Goal: Task Accomplishment & Management: Manage account settings

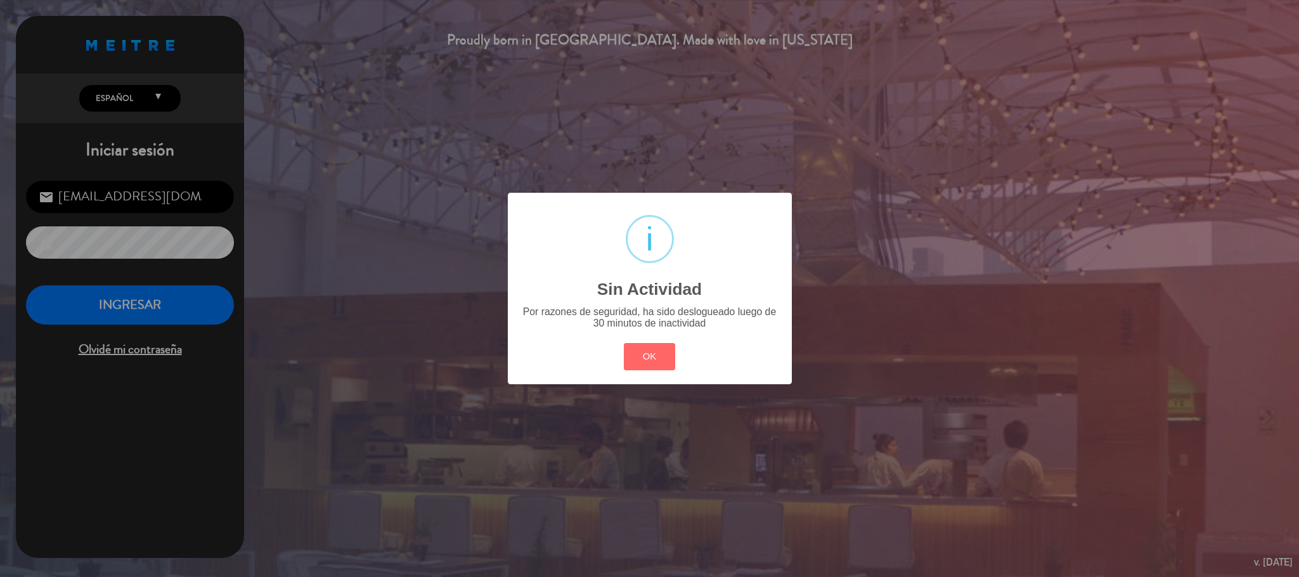
scroll to position [491, 0]
click at [622, 356] on div "OK Cancel" at bounding box center [649, 356] width 57 height 33
click at [645, 360] on button "OK" at bounding box center [649, 356] width 51 height 27
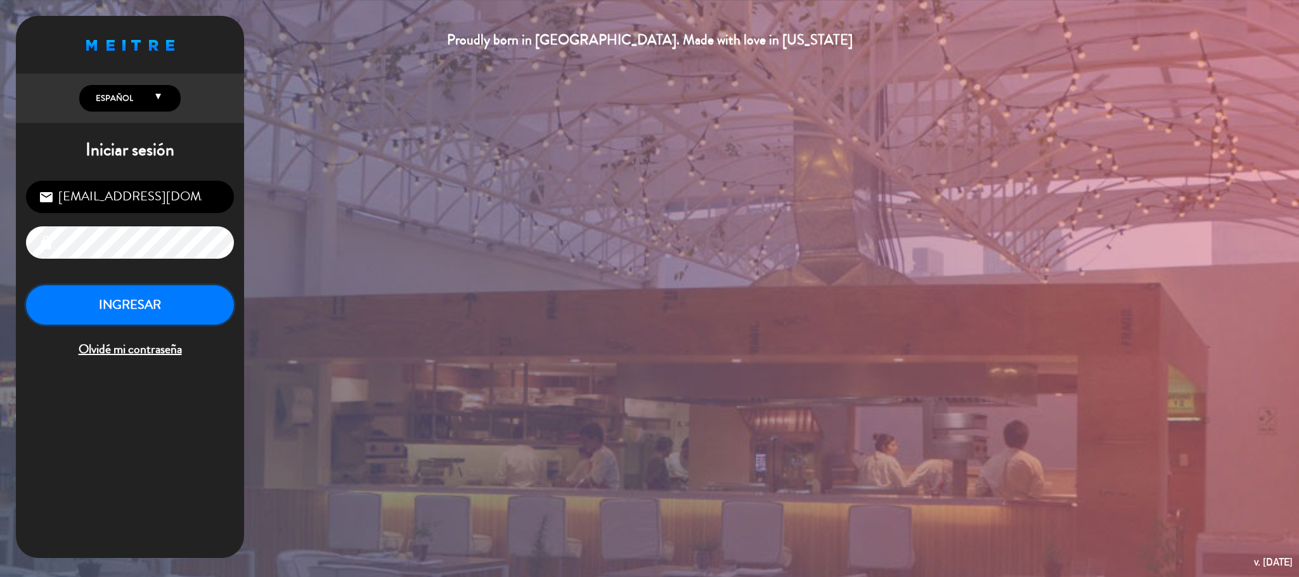
click at [162, 310] on button "INGRESAR" at bounding box center [130, 305] width 208 height 40
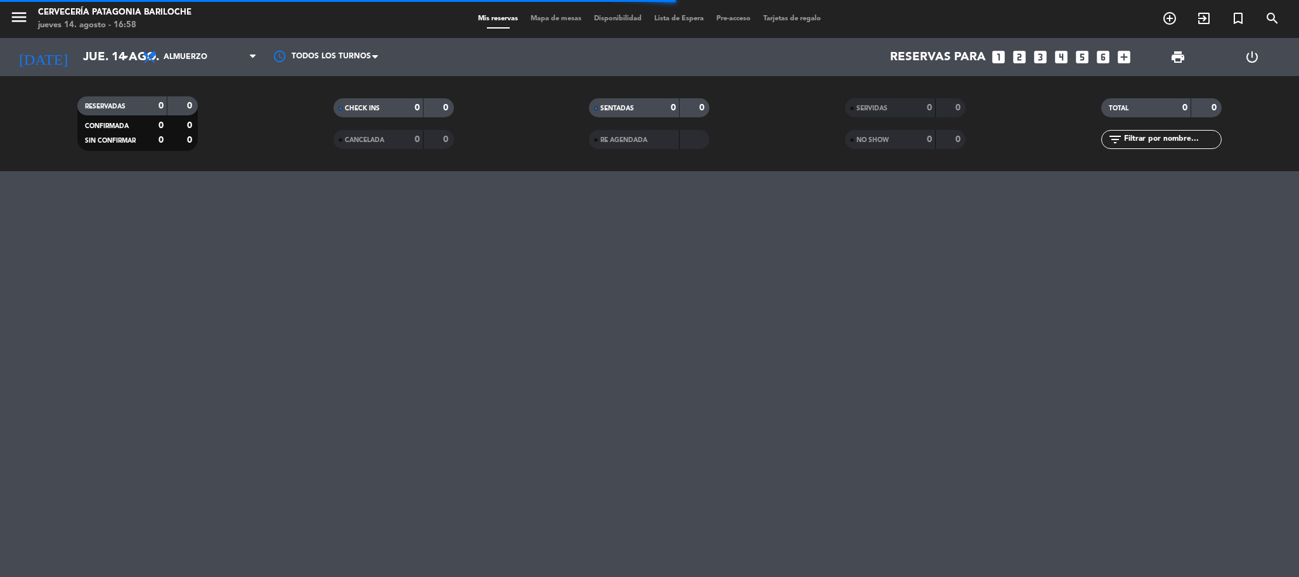
click at [22, 22] on icon "menu" at bounding box center [19, 17] width 19 height 19
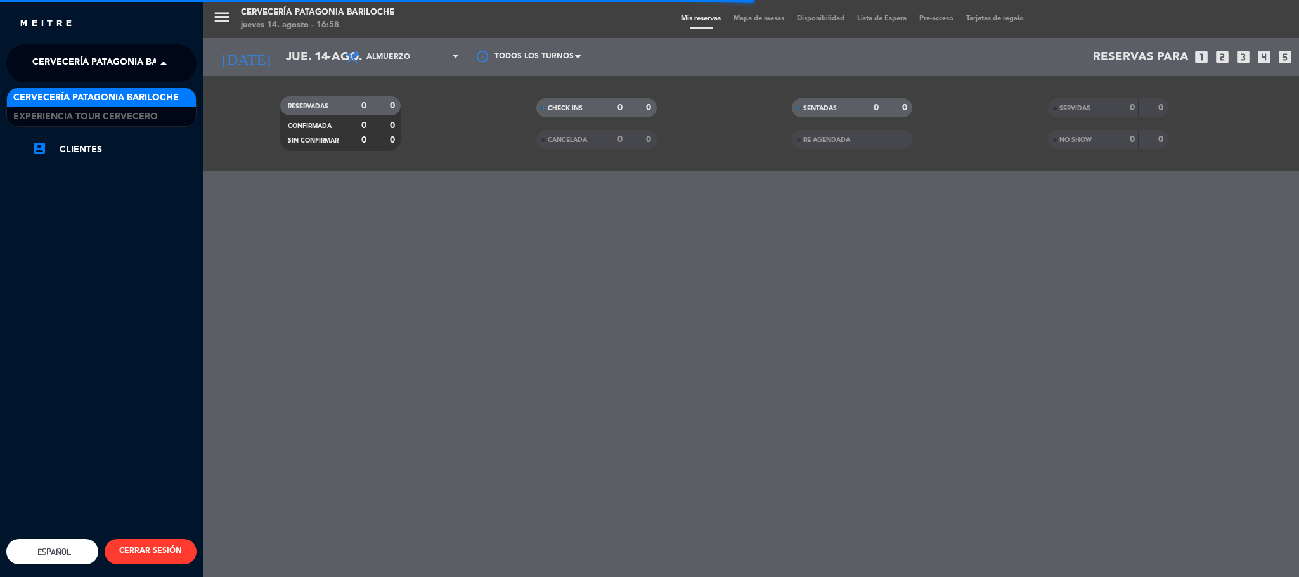
click at [62, 60] on span "Cervecería Patagonia Bariloche" at bounding box center [114, 63] width 165 height 27
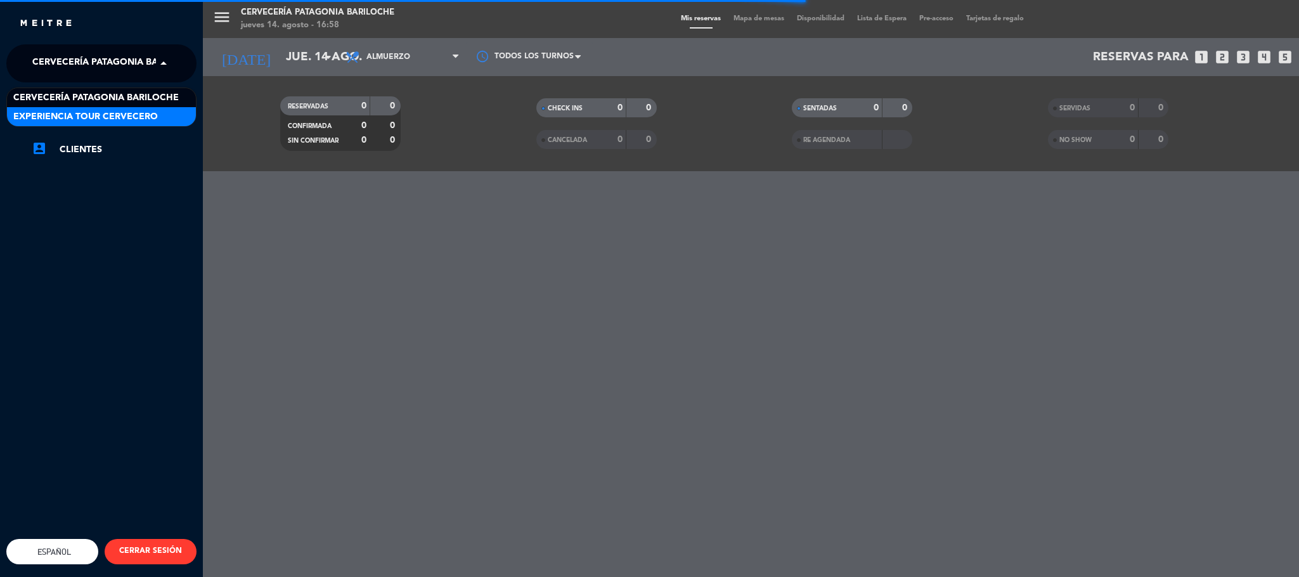
click at [71, 117] on span "Experiencia Tour Cervecero" at bounding box center [85, 117] width 145 height 15
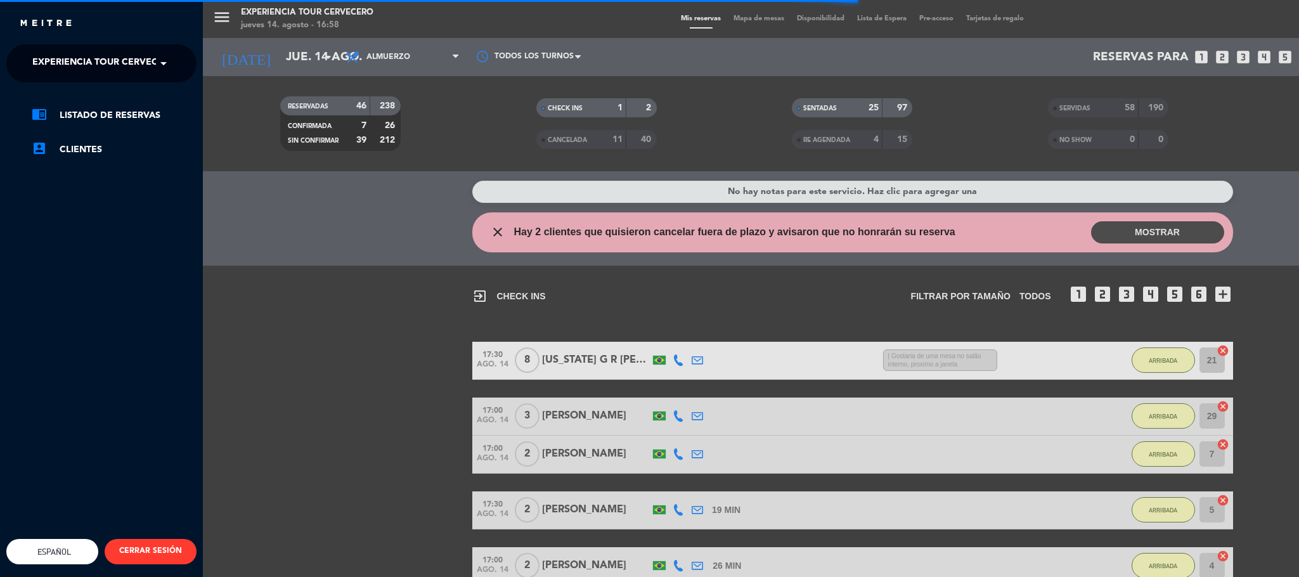
click at [375, 55] on div "menu Experiencia Tour Cervecero [DATE] 14. agosto - 16:58 Mis reservas Mapa de …" at bounding box center [852, 288] width 1299 height 577
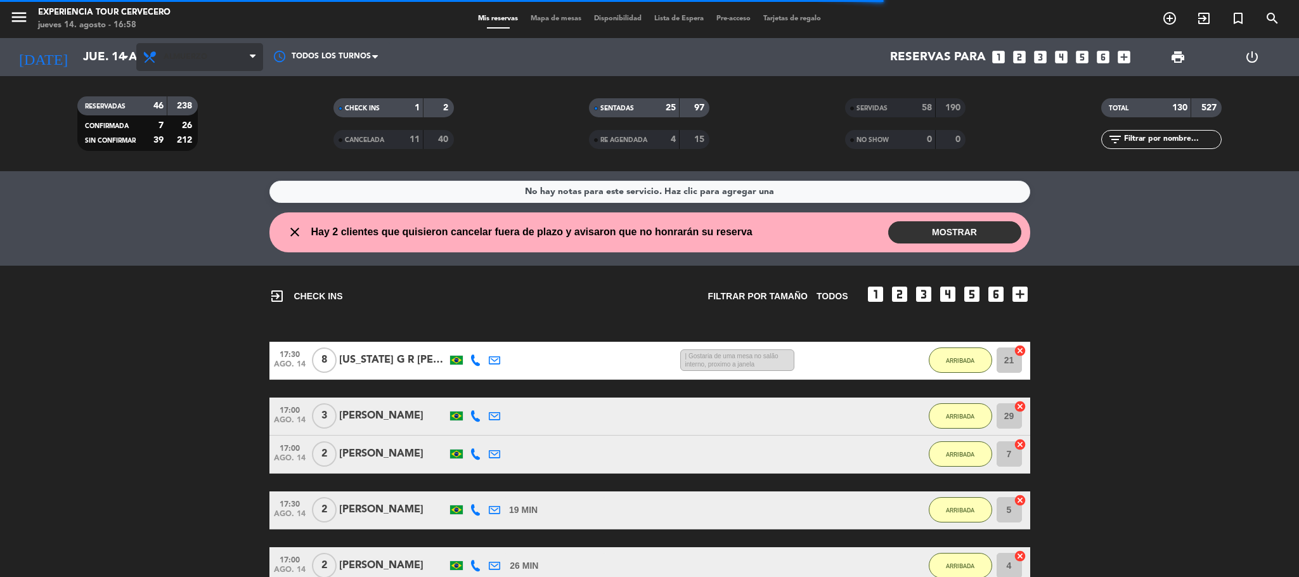
click at [208, 62] on span "Almuerzo" at bounding box center [199, 57] width 127 height 28
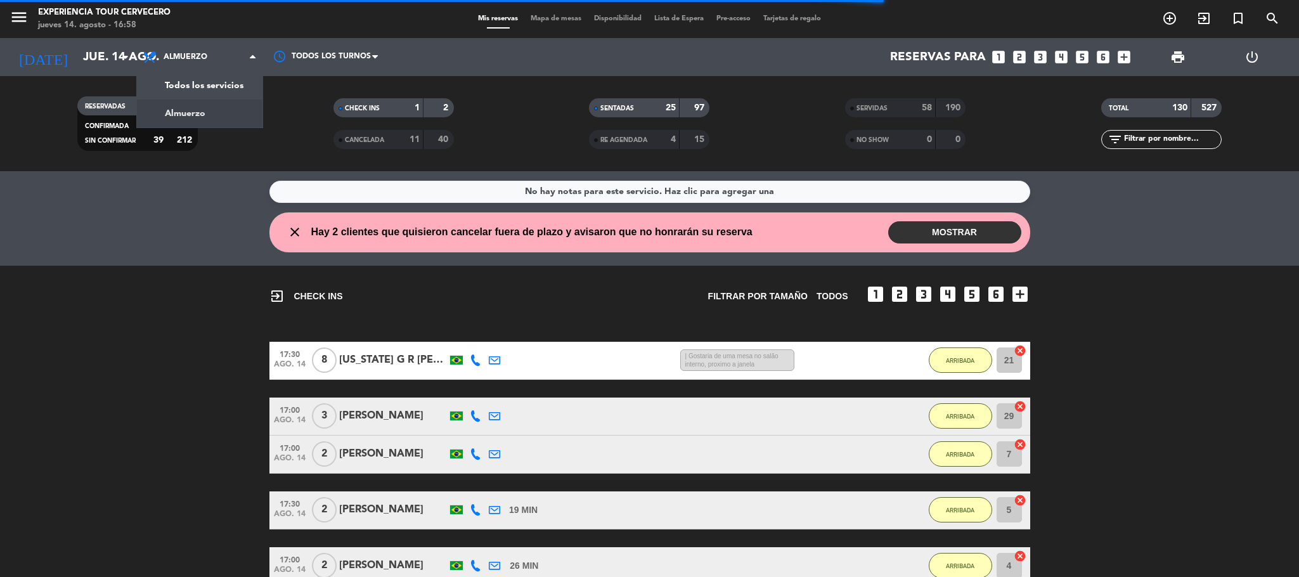
click at [208, 63] on span "Almuerzo" at bounding box center [199, 57] width 127 height 28
click at [214, 89] on div "RESERVADAS 46 238 CONFIRMADA 7 26 SIN CONFIRMAR 39 212" at bounding box center [138, 124] width 256 height 70
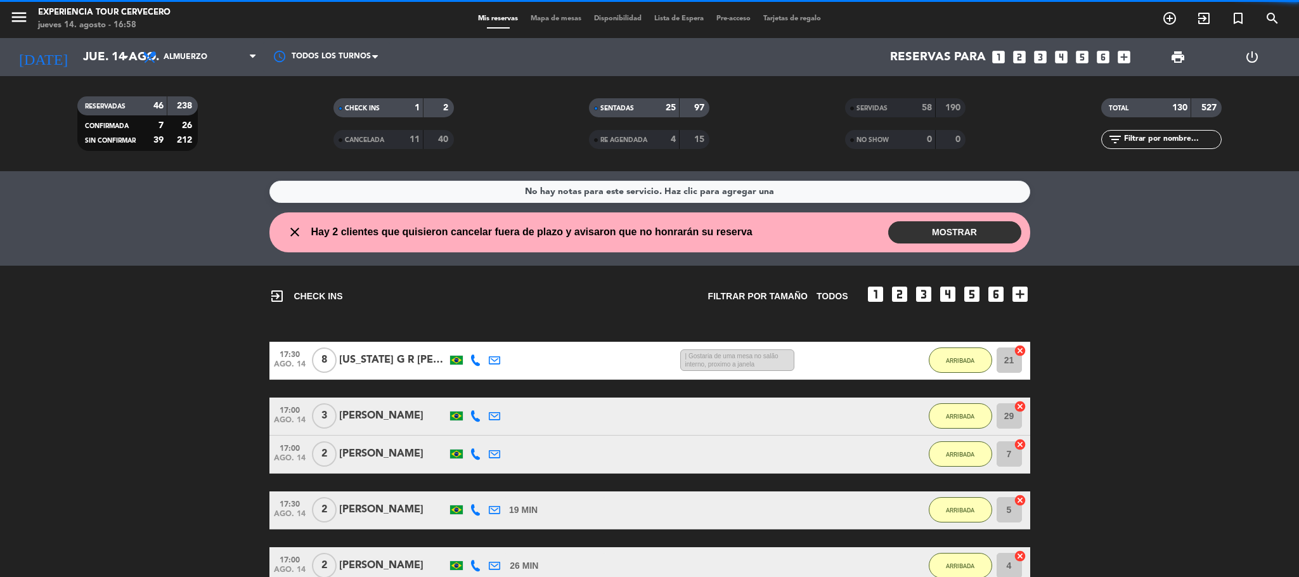
click at [209, 37] on div "menu Experiencia Tour Cervecero [DATE] 14. agosto - 16:58 Mis reservas Mapa de …" at bounding box center [649, 19] width 1299 height 38
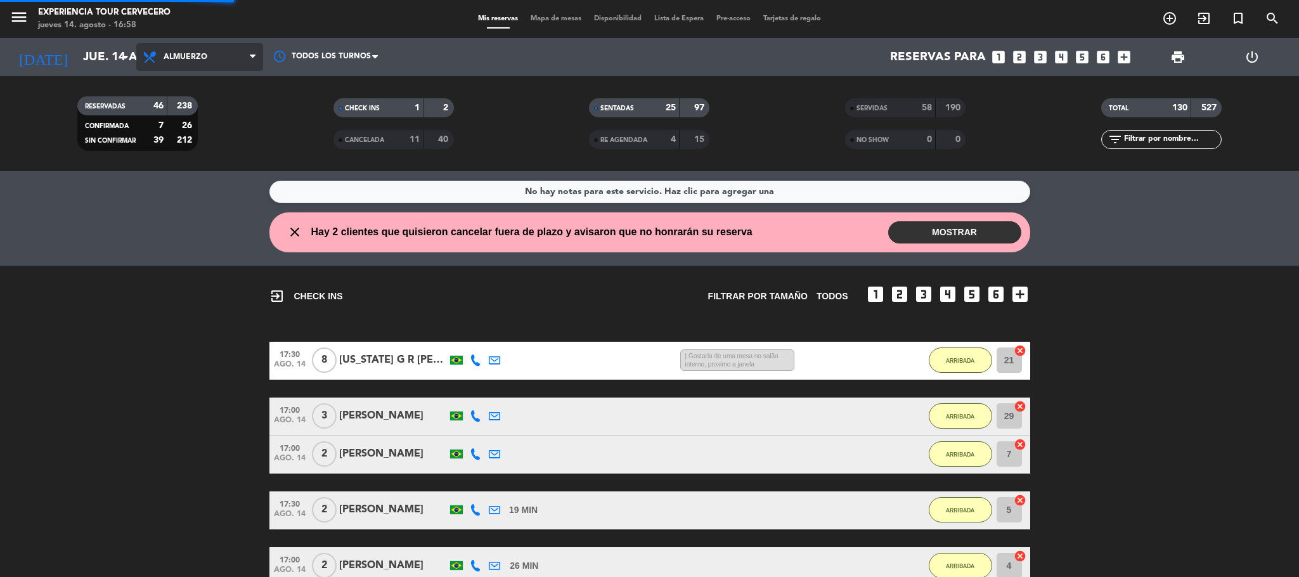
click at [209, 61] on span "Almuerzo" at bounding box center [199, 57] width 127 height 28
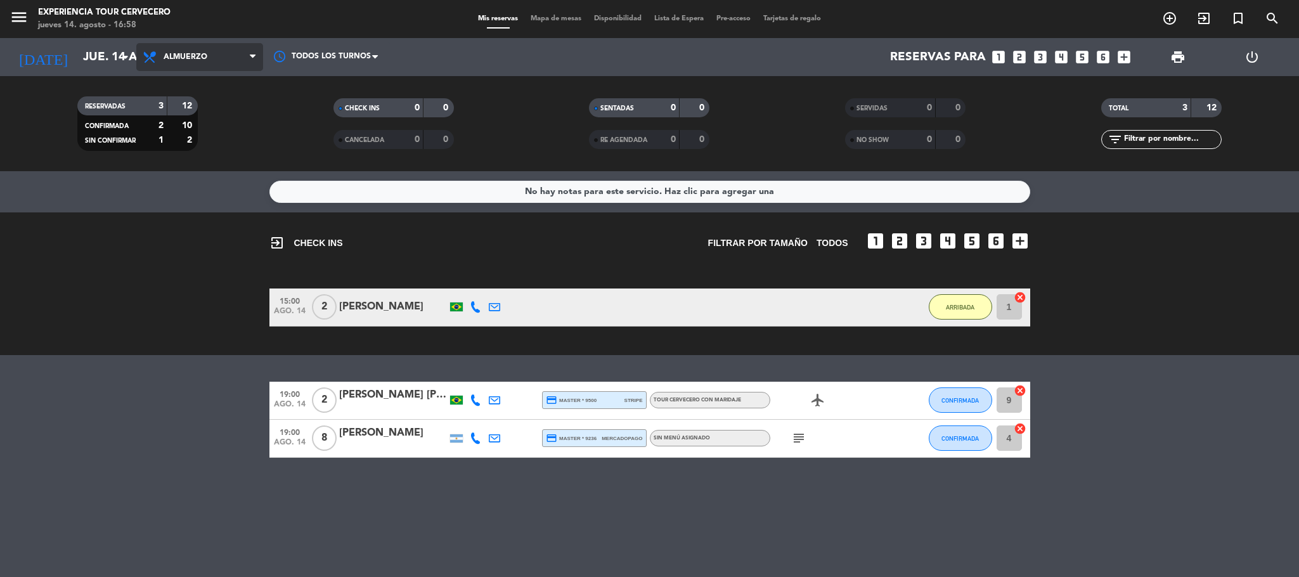
click at [213, 67] on span "Almuerzo" at bounding box center [199, 57] width 127 height 28
click at [219, 78] on div "menu Experiencia Tour Cervecero [DATE] 14. agosto - 16:58 Mis reservas Mapa de …" at bounding box center [649, 85] width 1299 height 171
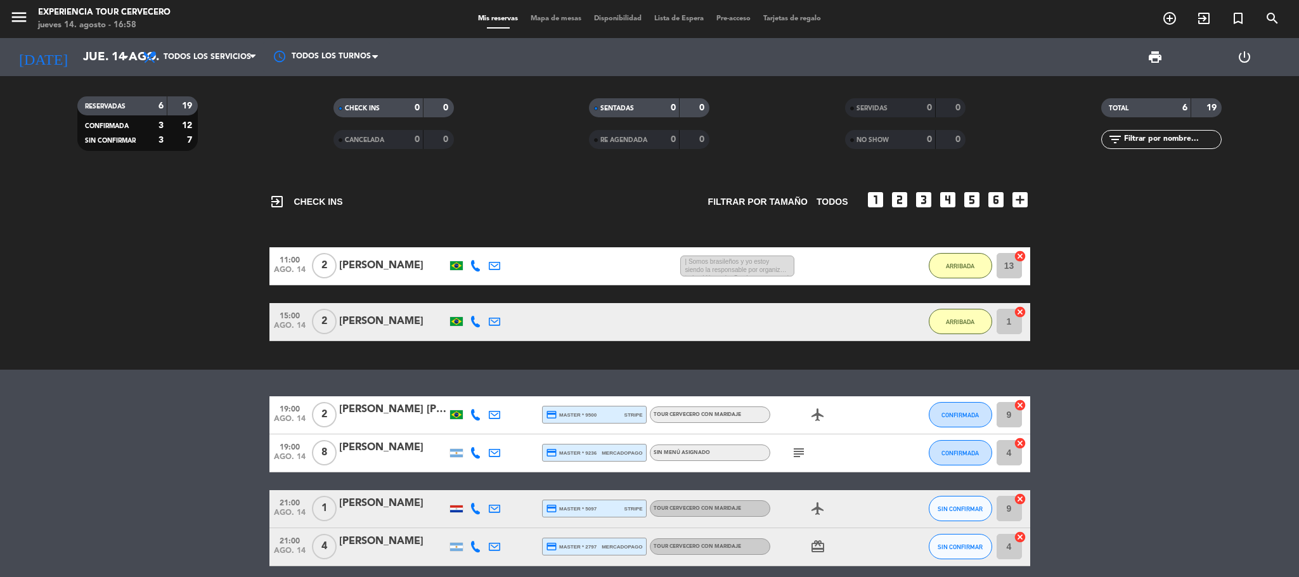
scroll to position [52, 0]
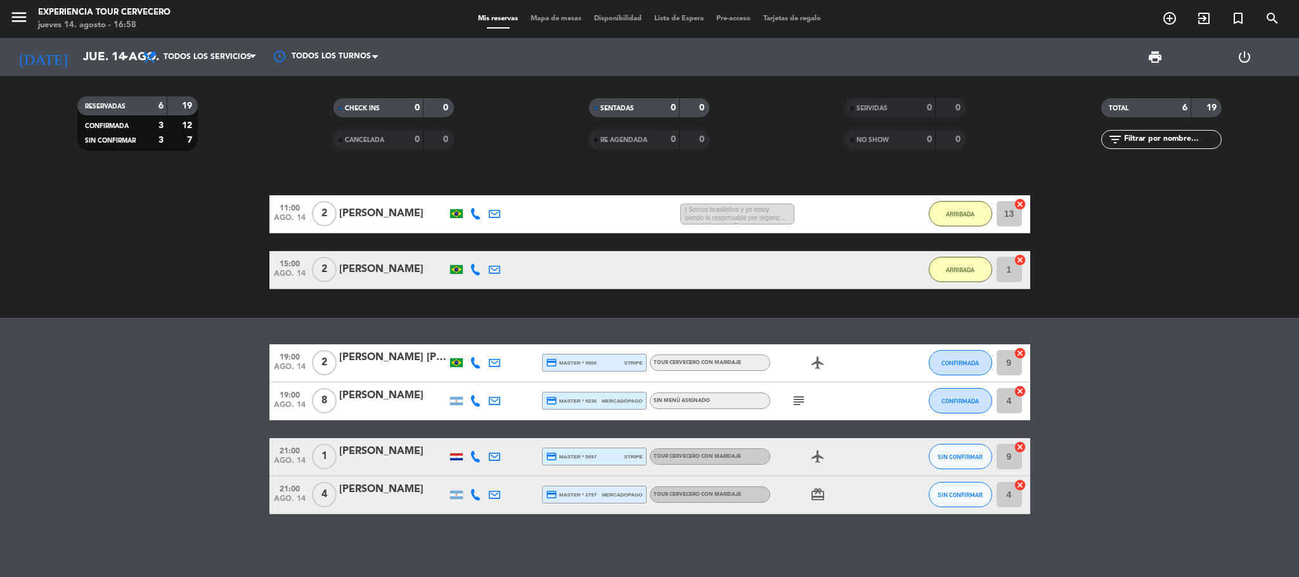
click at [204, 457] on bookings-row "19:00 [DATE] 2 [PERSON_NAME] [PERSON_NAME] credit_card master * 9500 stripe Tou…" at bounding box center [649, 429] width 1299 height 170
click at [162, 432] on bookings-row "19:00 [DATE] 2 [PERSON_NAME] [PERSON_NAME] credit_card master * 9500 stripe Tou…" at bounding box center [649, 429] width 1299 height 170
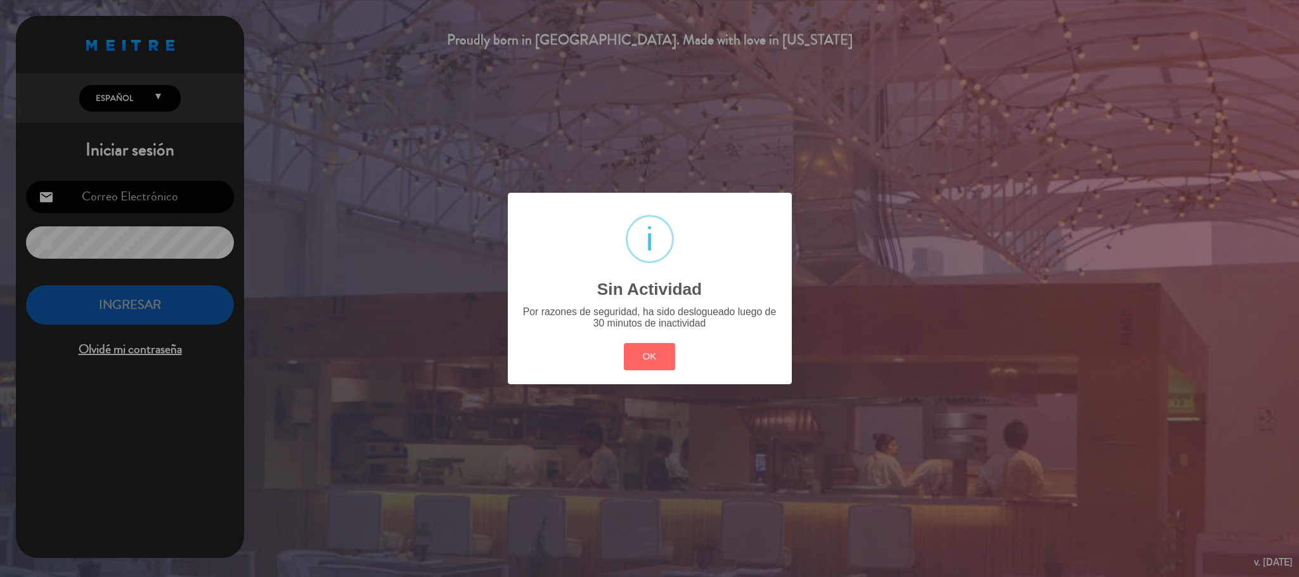
type input "[EMAIL_ADDRESS][DOMAIN_NAME]"
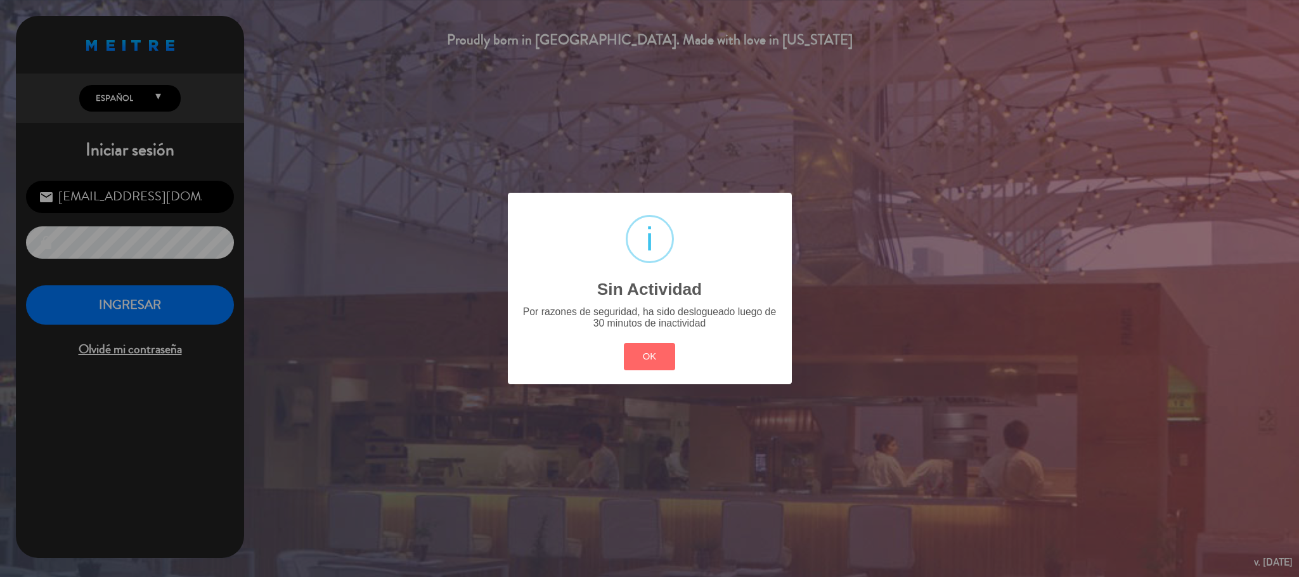
click at [675, 364] on div "OK Cancel" at bounding box center [649, 356] width 57 height 33
click at [662, 356] on button "OK" at bounding box center [649, 356] width 51 height 27
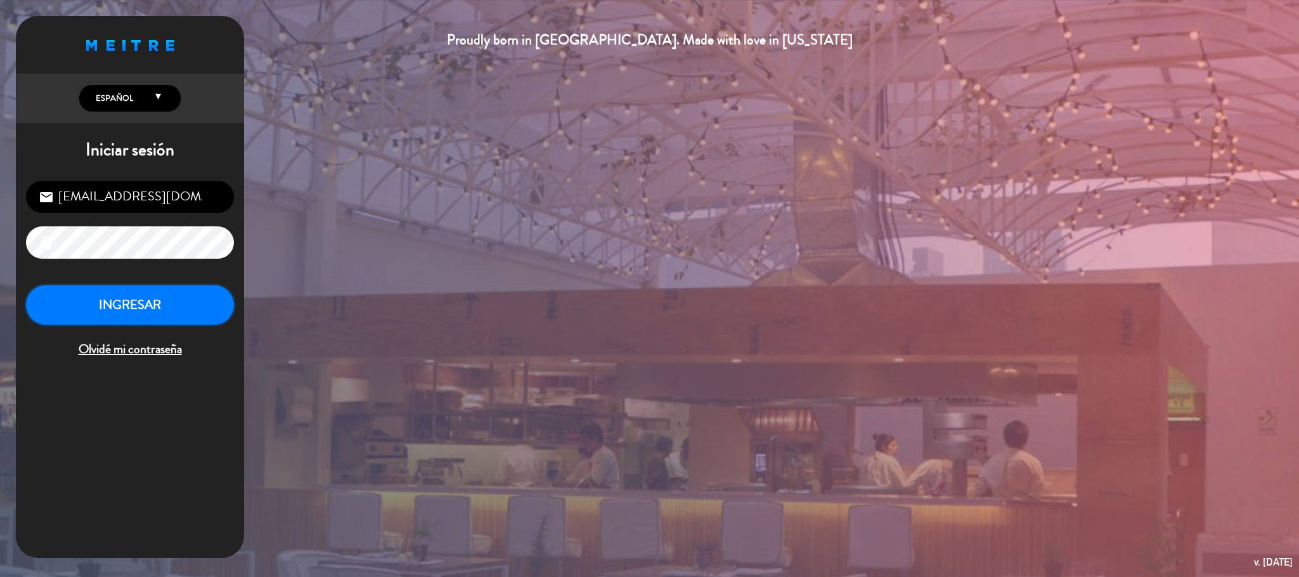
click at [181, 308] on button "INGRESAR" at bounding box center [130, 305] width 208 height 40
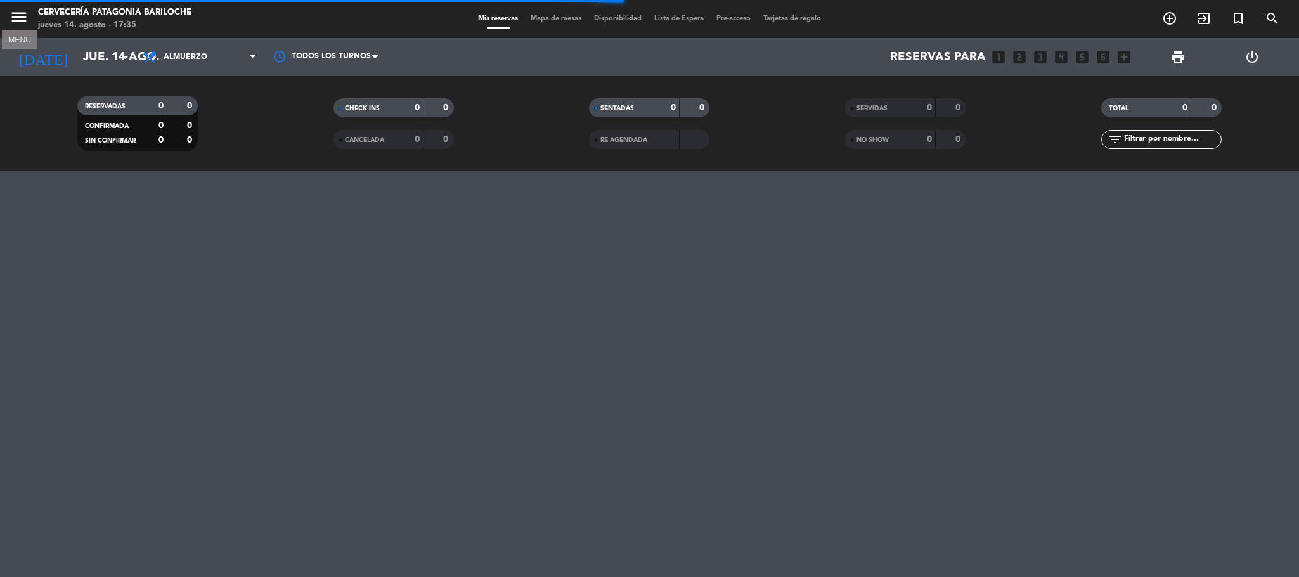
click at [17, 20] on icon "menu" at bounding box center [19, 17] width 19 height 19
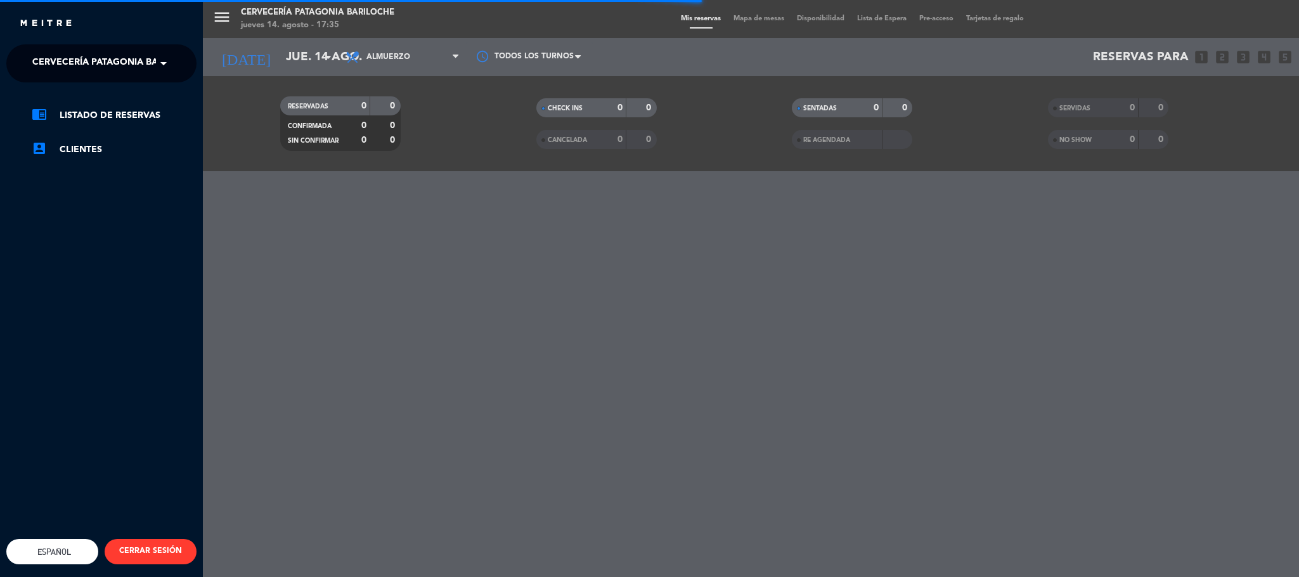
click at [79, 60] on span "Cervecería Patagonia Bariloche" at bounding box center [114, 63] width 165 height 27
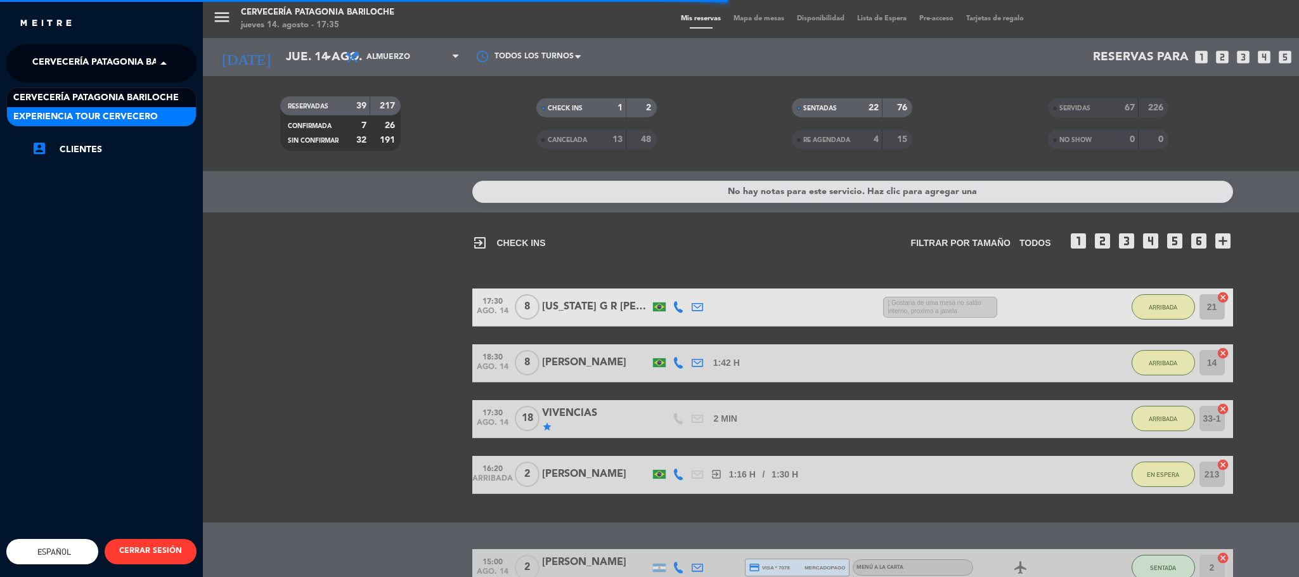
click at [126, 120] on span "Experiencia Tour Cervecero" at bounding box center [85, 117] width 145 height 15
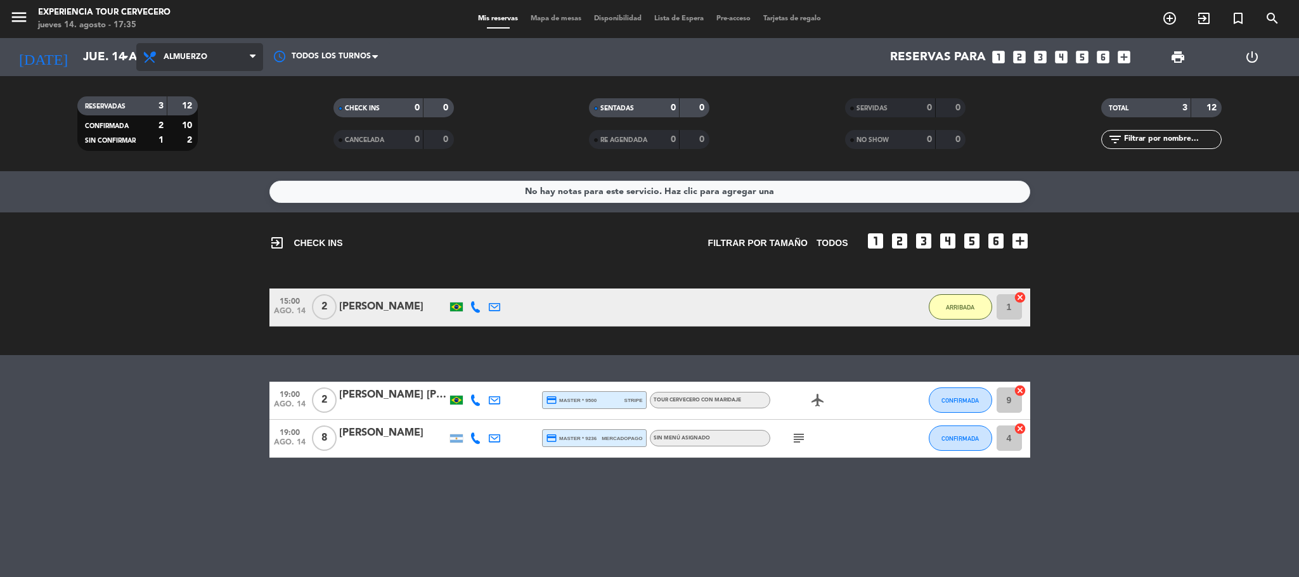
click at [192, 57] on span "Almuerzo" at bounding box center [186, 57] width 44 height 9
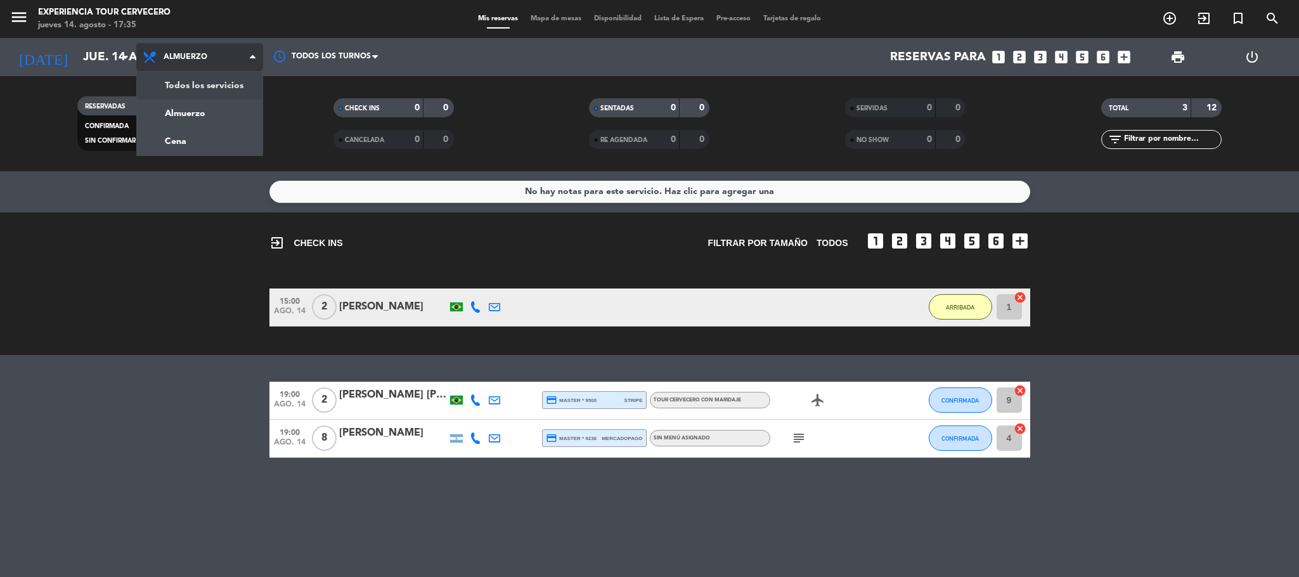
click at [208, 82] on div "menu Experiencia Tour Cervecero [DATE] 14. agosto - 17:35 Mis reservas Mapa de …" at bounding box center [649, 85] width 1299 height 171
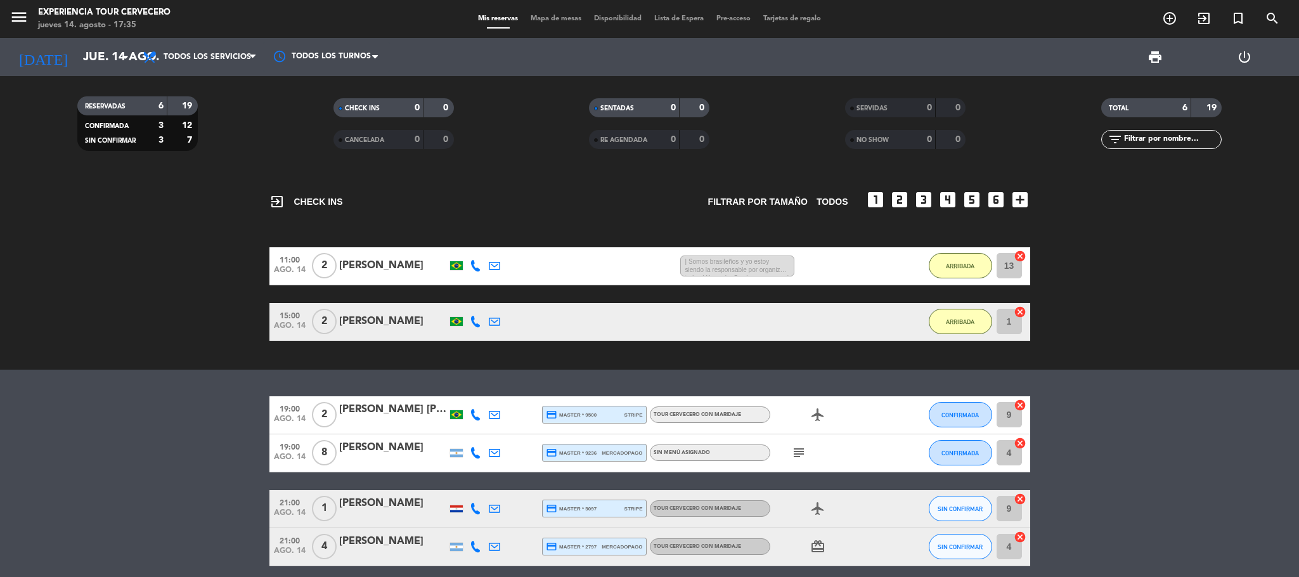
scroll to position [52, 0]
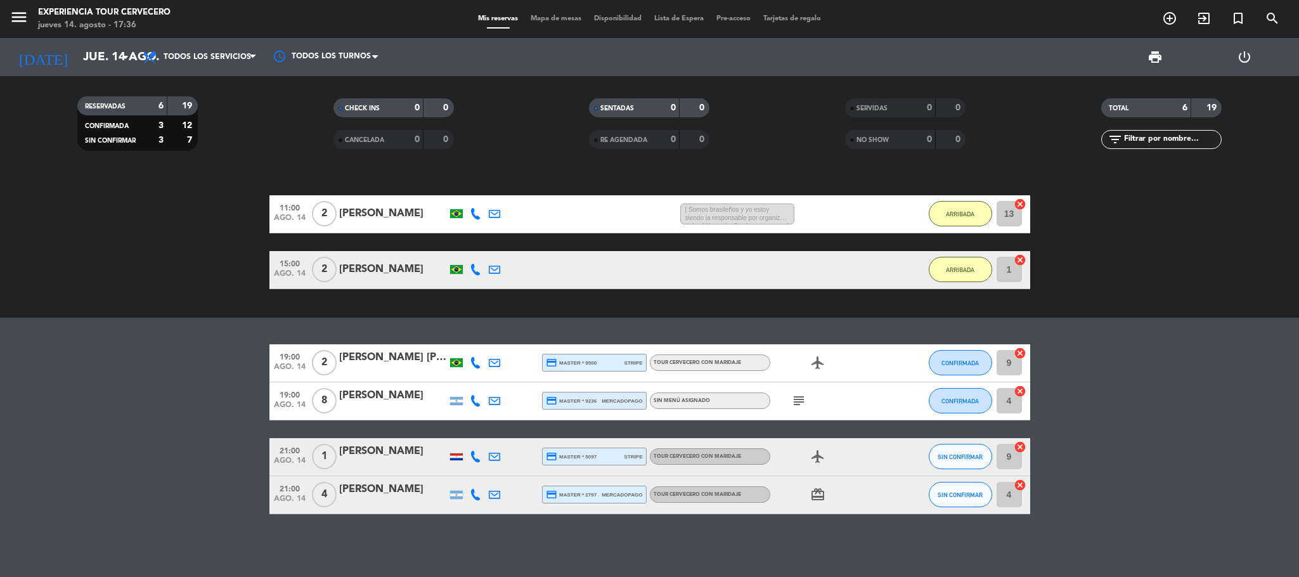
click at [797, 400] on icon "subject" at bounding box center [798, 400] width 15 height 15
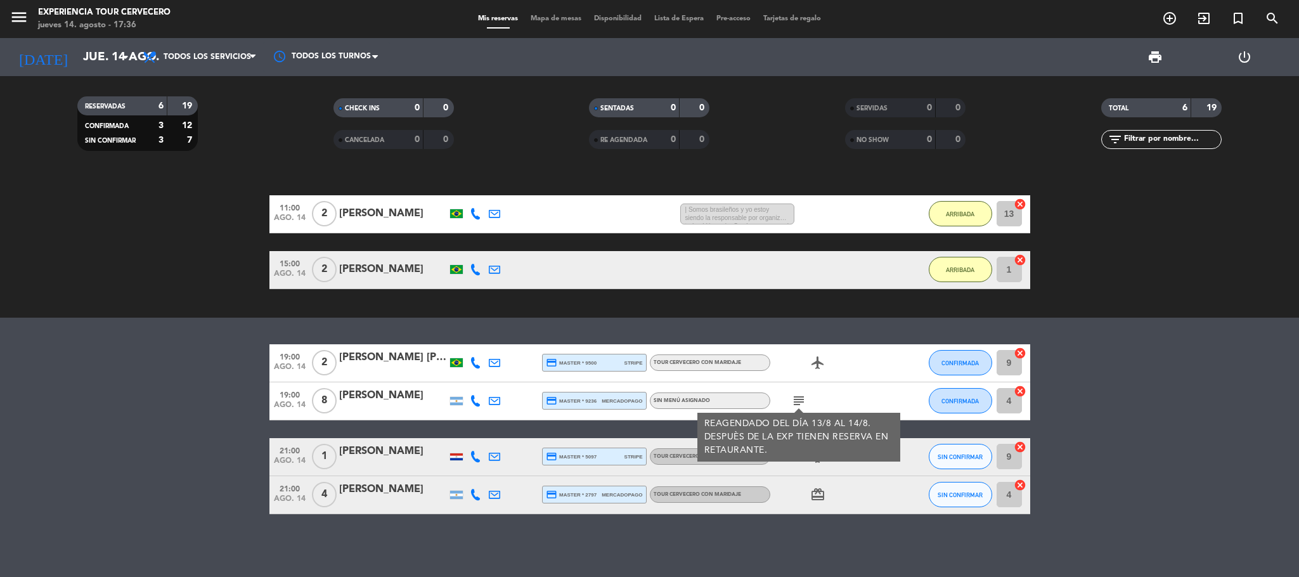
click at [1180, 406] on bookings-row "19:00 [DATE] 2 [PERSON_NAME] [PERSON_NAME] credit_card master * 9500 stripe Tou…" at bounding box center [649, 429] width 1299 height 170
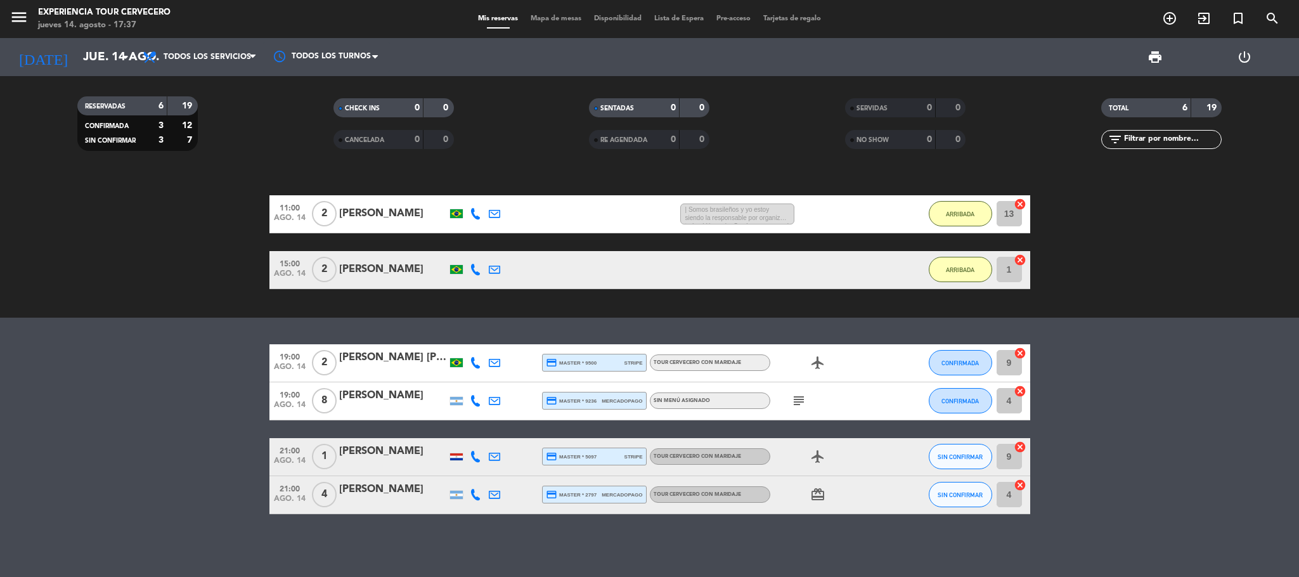
click at [470, 361] on icon at bounding box center [475, 362] width 11 height 11
click at [465, 339] on span "Copiar" at bounding box center [463, 341] width 27 height 13
click at [476, 403] on icon at bounding box center [475, 400] width 11 height 11
click at [479, 380] on span "content_paste" at bounding box center [484, 380] width 10 height 10
click at [219, 474] on bookings-row "19:00 [DATE] 2 [PERSON_NAME] [PERSON_NAME] credit_card master * 9500 stripe Tou…" at bounding box center [649, 429] width 1299 height 170
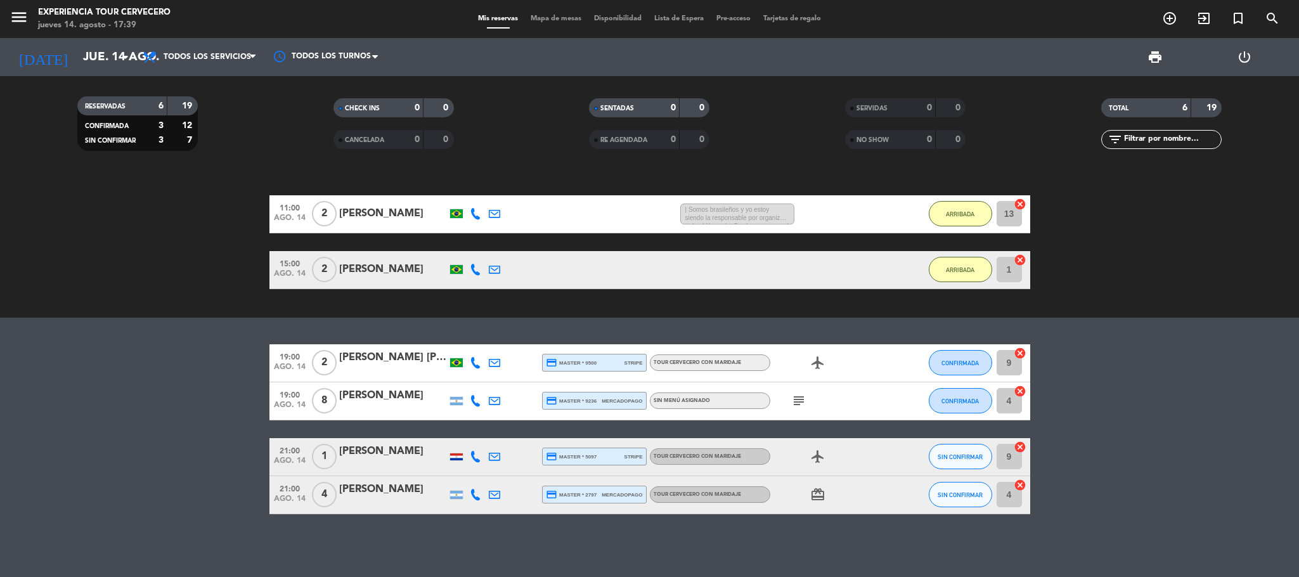
click at [476, 458] on icon at bounding box center [475, 456] width 11 height 11
click at [453, 434] on span "Copiar" at bounding box center [466, 435] width 27 height 13
click at [474, 491] on icon at bounding box center [475, 494] width 11 height 11
click at [467, 469] on span "Copiar" at bounding box center [466, 473] width 27 height 13
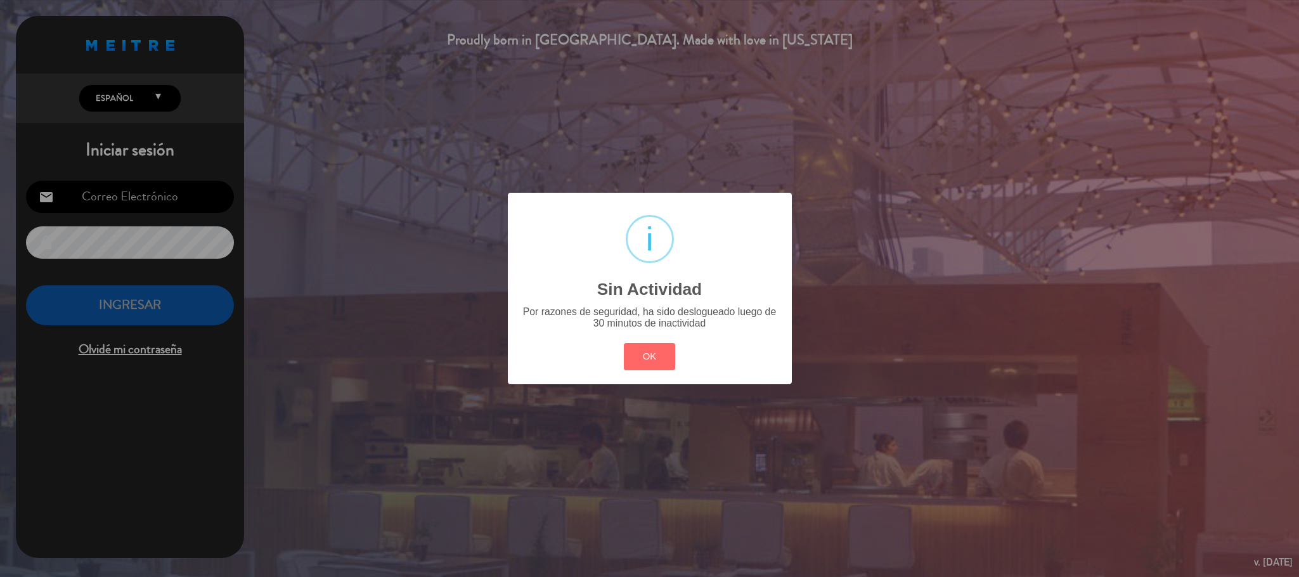
type input "[EMAIL_ADDRESS][DOMAIN_NAME]"
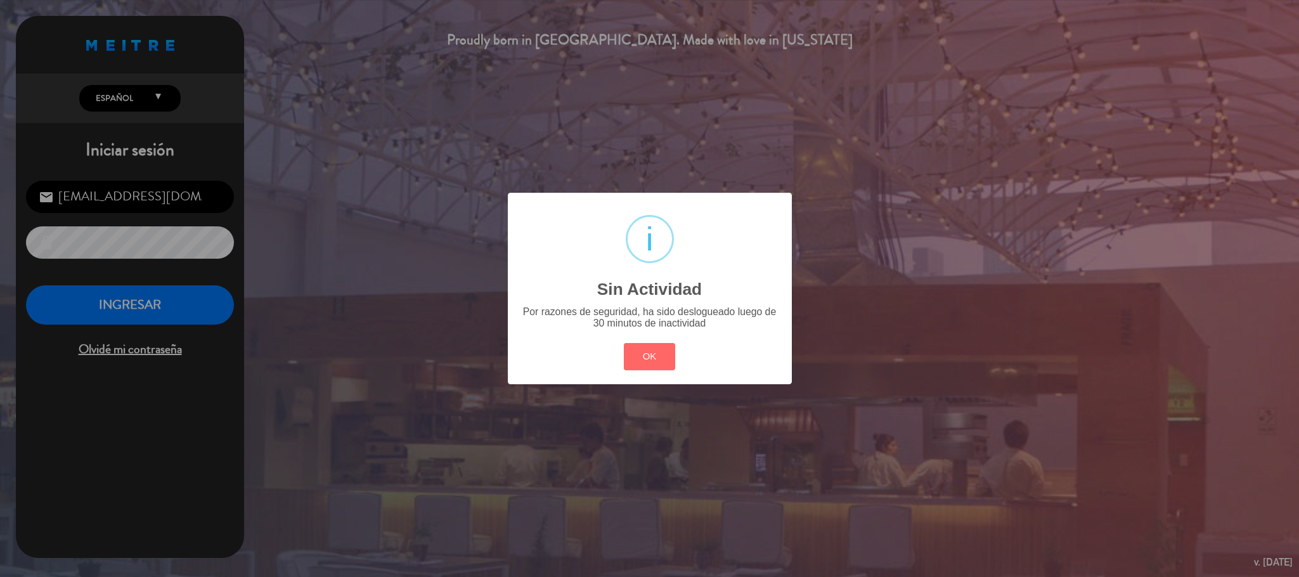
click at [639, 371] on div "OK Cancel" at bounding box center [649, 356] width 57 height 33
click at [642, 361] on button "OK" at bounding box center [649, 356] width 51 height 27
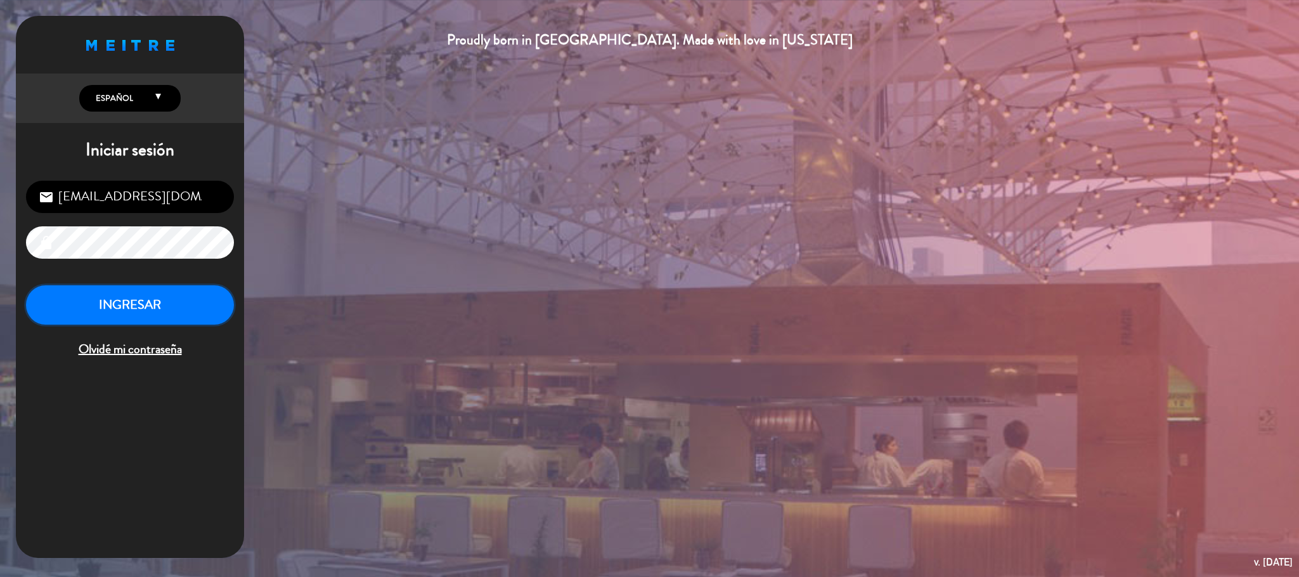
click at [127, 299] on button "INGRESAR" at bounding box center [130, 305] width 208 height 40
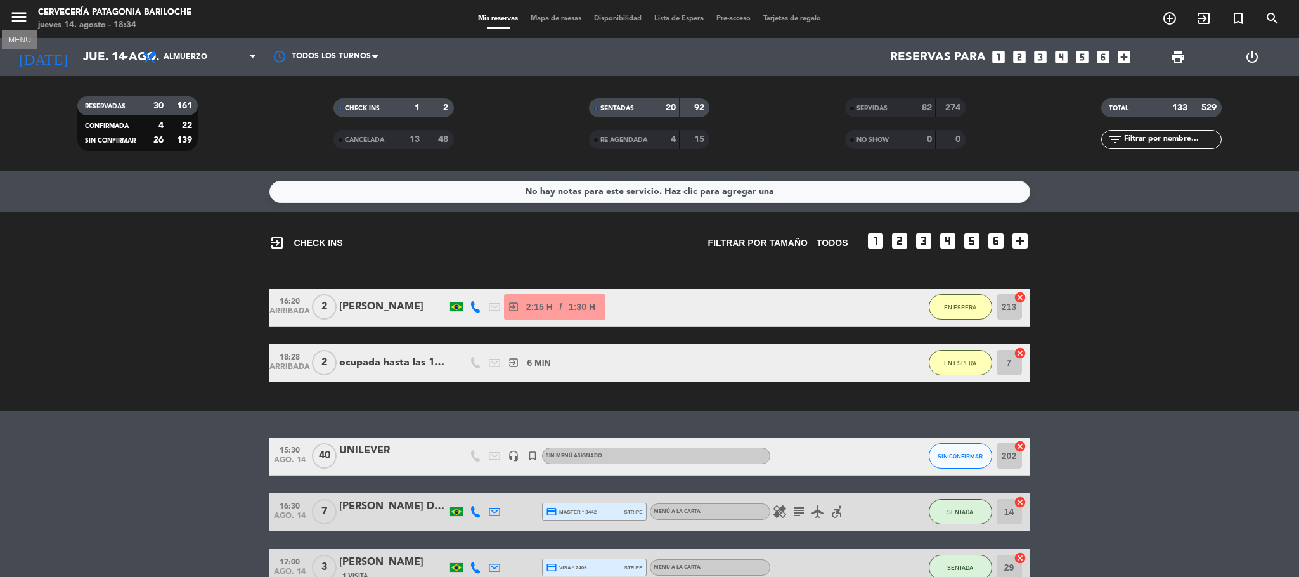
click at [10, 12] on icon "menu" at bounding box center [19, 17] width 19 height 19
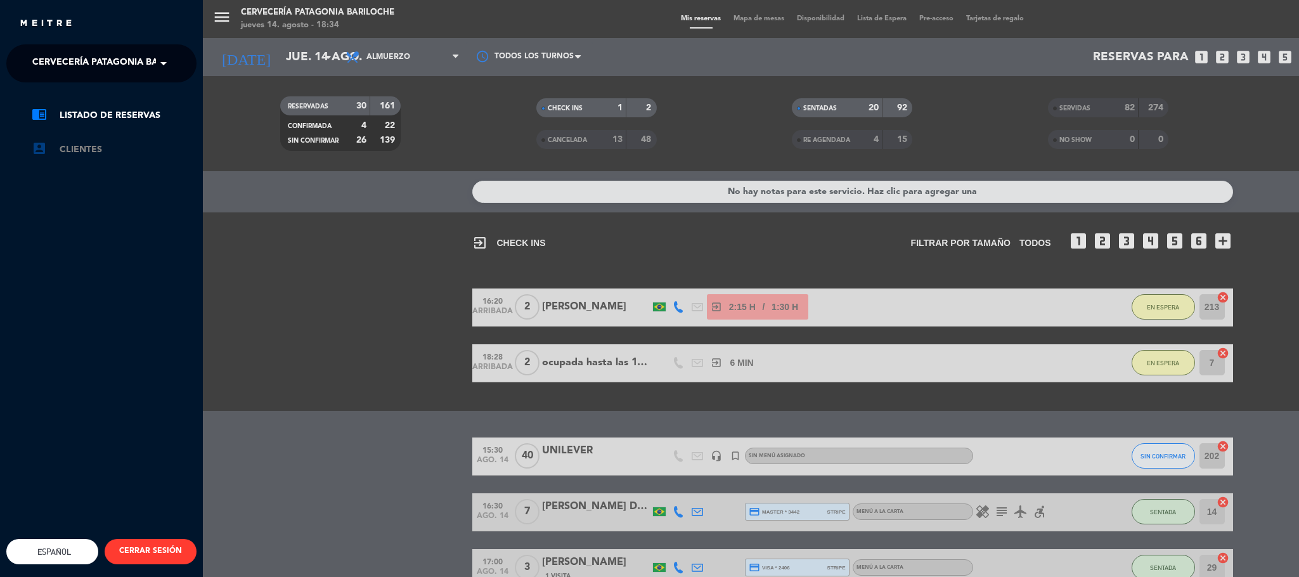
click at [101, 69] on span "Cervecería Patagonia Bariloche" at bounding box center [114, 63] width 165 height 27
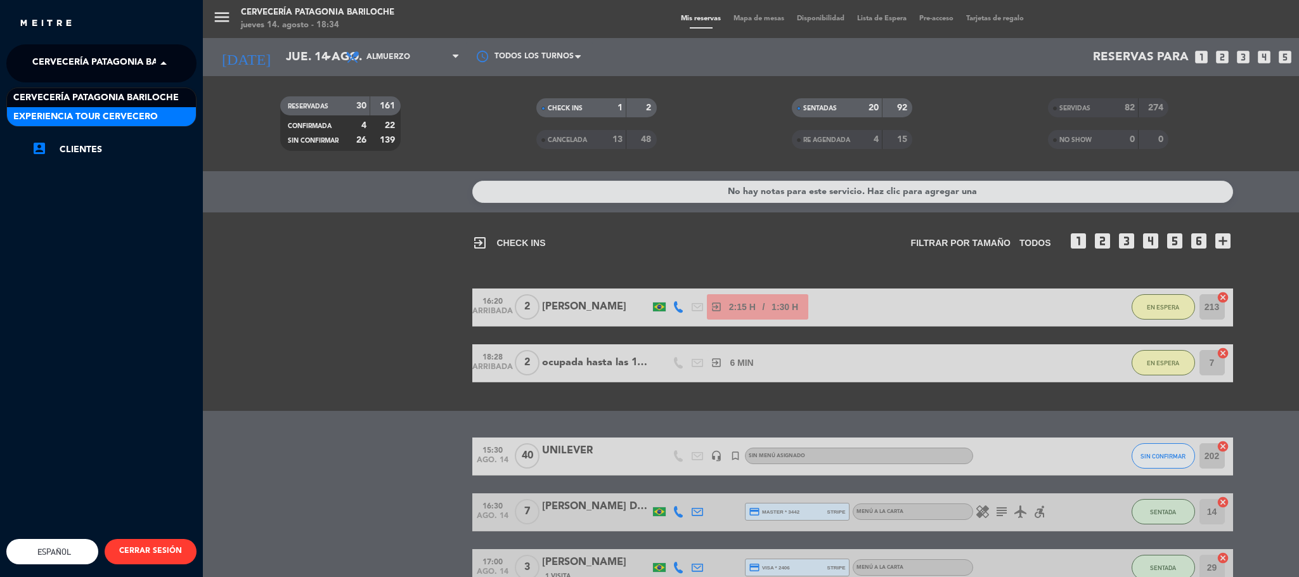
click at [116, 120] on span "Experiencia Tour Cervecero" at bounding box center [85, 117] width 145 height 15
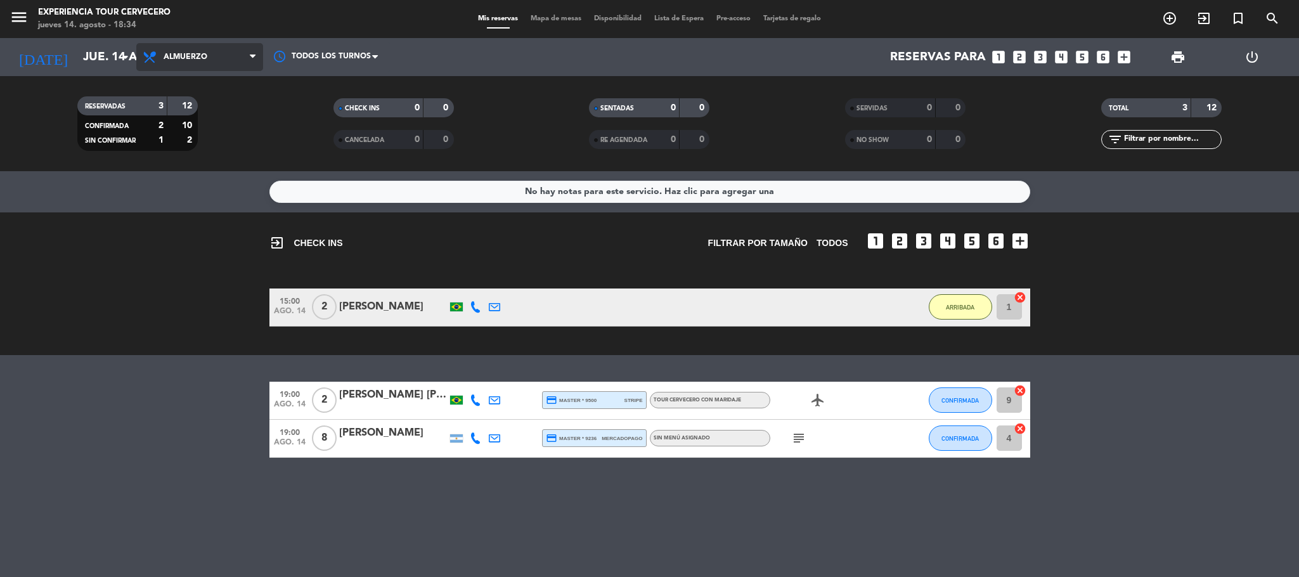
click at [229, 59] on span "Almuerzo" at bounding box center [199, 57] width 127 height 28
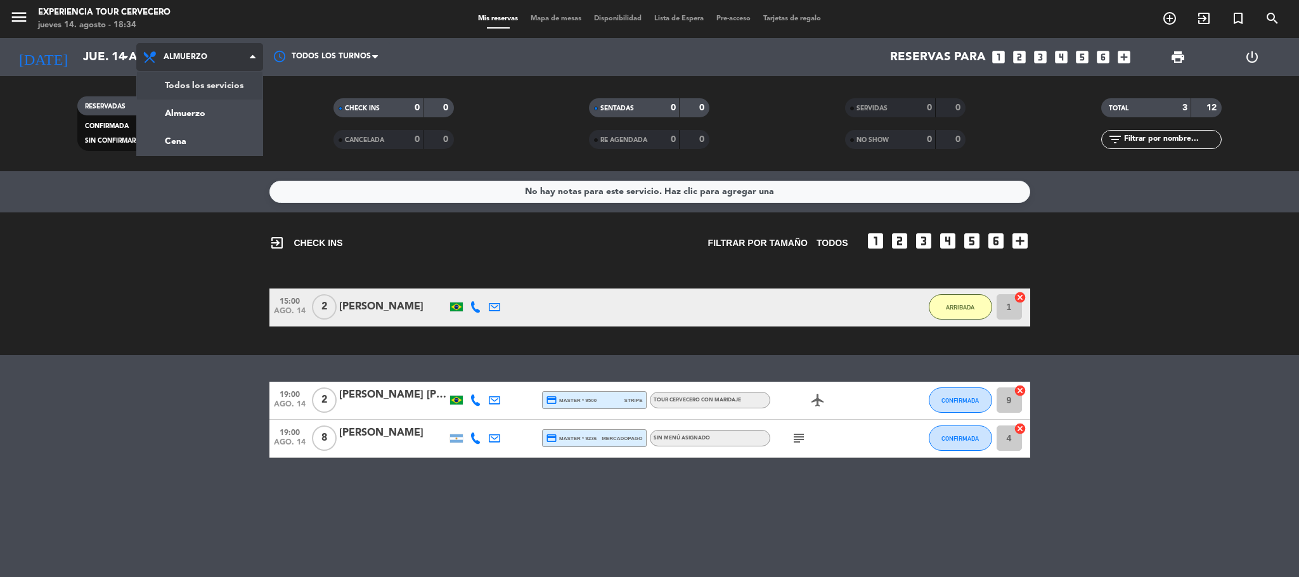
click at [234, 81] on div "menu Experiencia Tour Cervecero [DATE] 14. agosto - 18:34 Mis reservas Mapa de …" at bounding box center [649, 85] width 1299 height 171
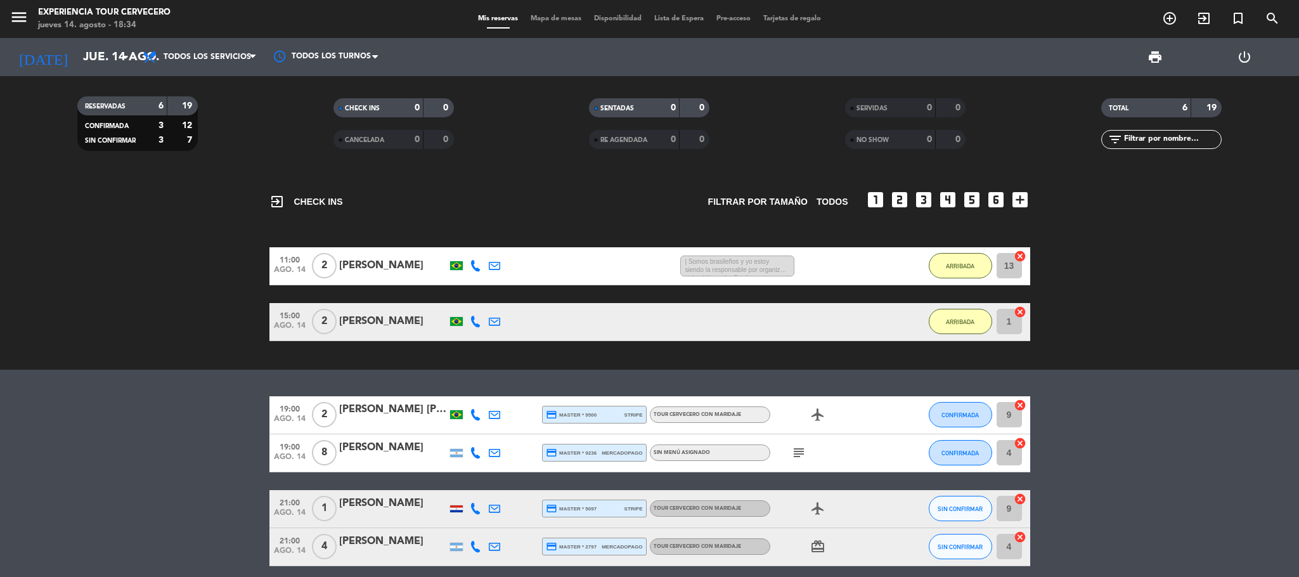
scroll to position [52, 0]
